Goal: Task Accomplishment & Management: Manage account settings

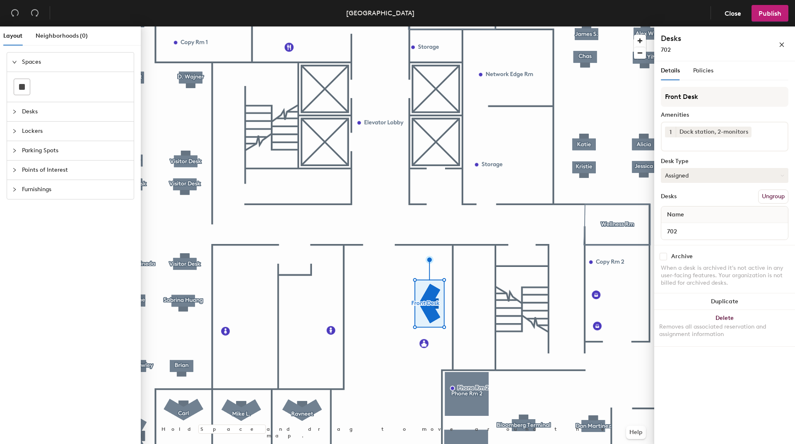
click at [705, 173] on button "Assigned" at bounding box center [723, 175] width 127 height 15
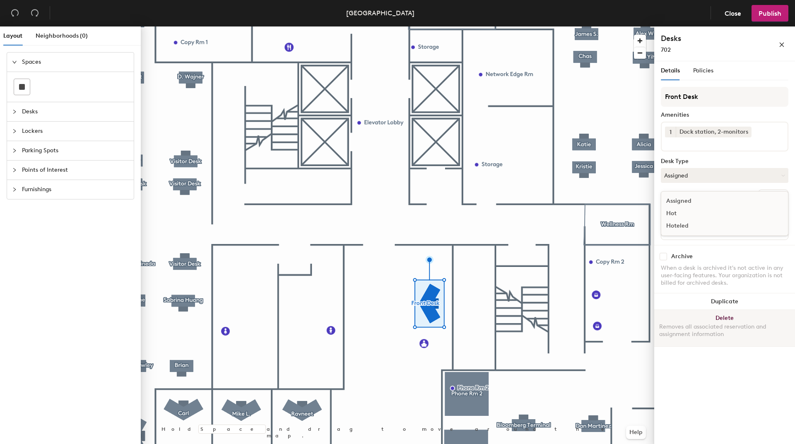
click at [713, 346] on button "Delete Removes all associated reservation and assignment information" at bounding box center [724, 328] width 141 height 36
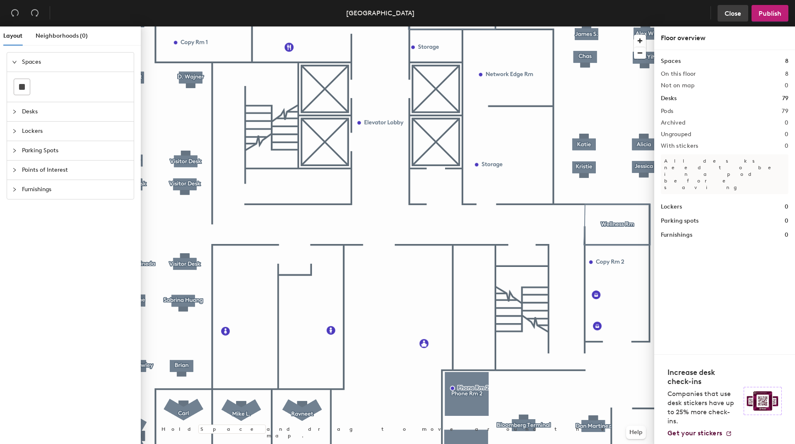
click at [725, 16] on span "Close" at bounding box center [732, 14] width 17 height 8
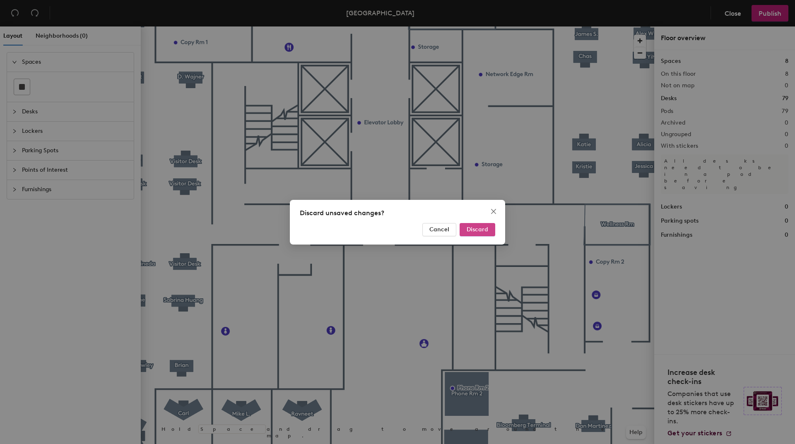
click at [465, 228] on button "Discard" at bounding box center [477, 229] width 36 height 13
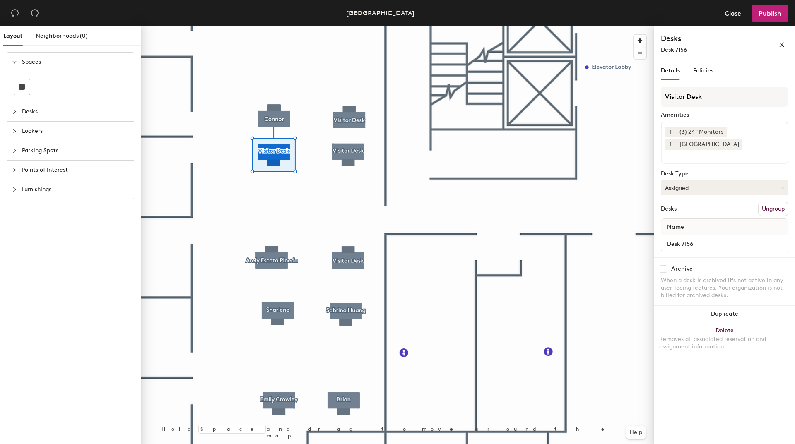
click at [706, 180] on button "Assigned" at bounding box center [723, 187] width 127 height 15
click at [680, 232] on div "Hoteled" at bounding box center [702, 238] width 83 height 12
click at [764, 14] on span "Publish" at bounding box center [769, 14] width 23 height 8
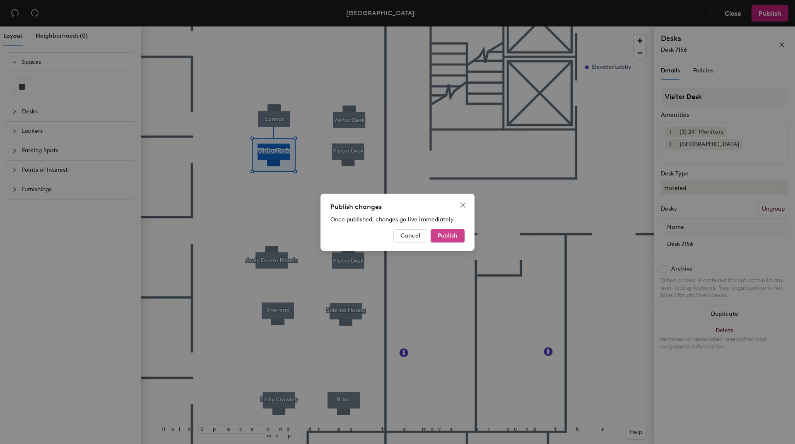
click at [458, 232] on button "Publish" at bounding box center [447, 235] width 34 height 13
